Goal: Task Accomplishment & Management: Use online tool/utility

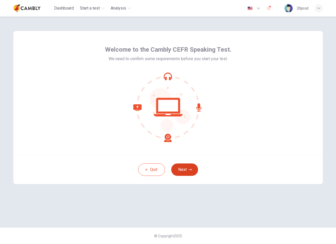
click at [192, 174] on button "Next" at bounding box center [184, 169] width 27 height 12
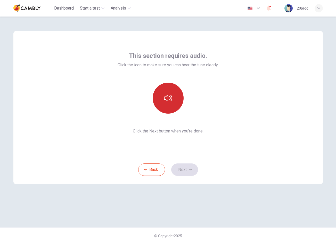
click at [167, 103] on button "button" at bounding box center [168, 98] width 31 height 31
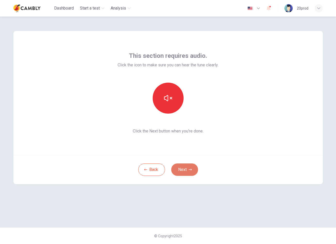
click at [188, 169] on button "Next" at bounding box center [184, 169] width 27 height 12
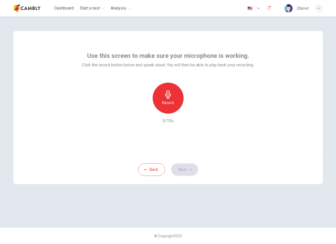
click at [173, 100] on h6 "Record" at bounding box center [168, 103] width 12 height 6
click at [173, 100] on div "Stop" at bounding box center [168, 98] width 31 height 31
click at [193, 169] on button "Next" at bounding box center [184, 169] width 27 height 12
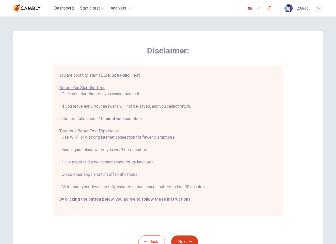
click at [189, 237] on button "Next" at bounding box center [184, 241] width 27 height 12
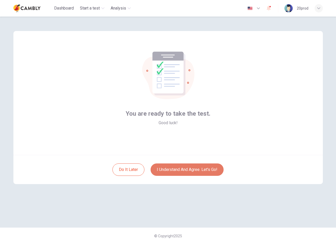
click at [195, 170] on button "I understand and agree. Let’s go!" at bounding box center [187, 169] width 73 height 12
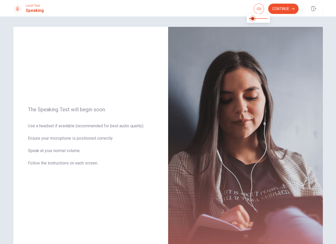
type input "*"
drag, startPoint x: 264, startPoint y: 20, endPoint x: 224, endPoint y: 19, distance: 40.8
click at [224, 19] on body "This site uses cookies, as explained in our Privacy Policy . If you agree to th…" at bounding box center [168, 122] width 336 height 244
click at [284, 12] on button "Continue" at bounding box center [284, 9] width 30 height 10
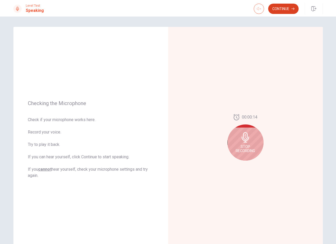
click at [285, 12] on button "Continue" at bounding box center [284, 9] width 30 height 10
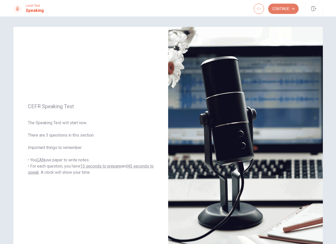
click at [285, 10] on button "Continue" at bounding box center [284, 9] width 30 height 10
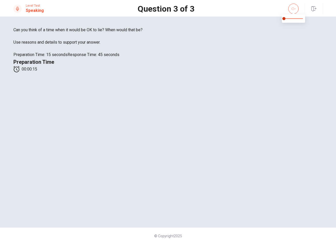
type input "*"
drag, startPoint x: 292, startPoint y: 18, endPoint x: 311, endPoint y: 19, distance: 18.9
click at [311, 19] on body "This site uses cookies, as explained in our Privacy Policy . If you agree to th…" at bounding box center [168, 122] width 336 height 244
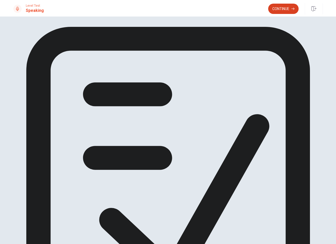
click at [286, 9] on button "Continue" at bounding box center [284, 9] width 30 height 10
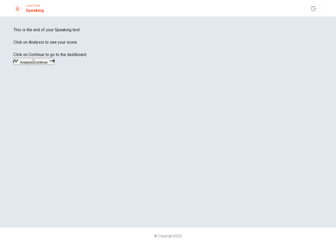
click at [54, 65] on button "Continue" at bounding box center [43, 61] width 21 height 7
